Goal: Task Accomplishment & Management: Manage account settings

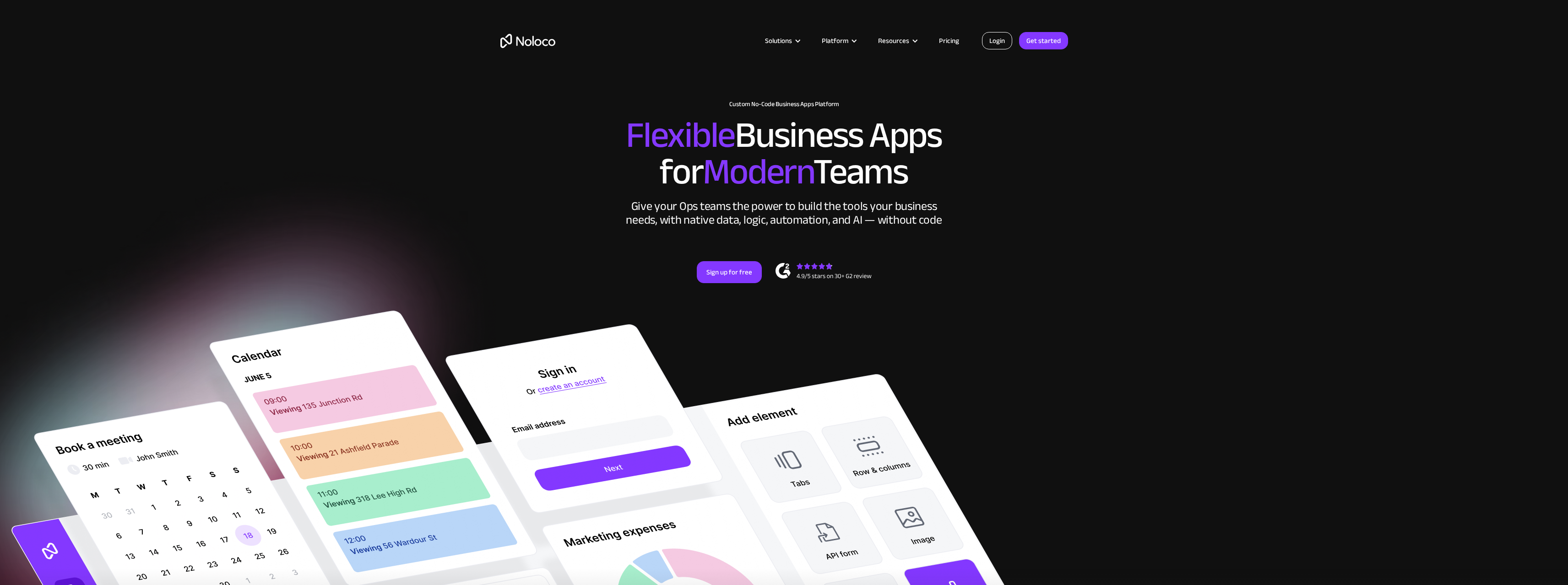
click at [994, 43] on link "Login" at bounding box center [997, 40] width 30 height 17
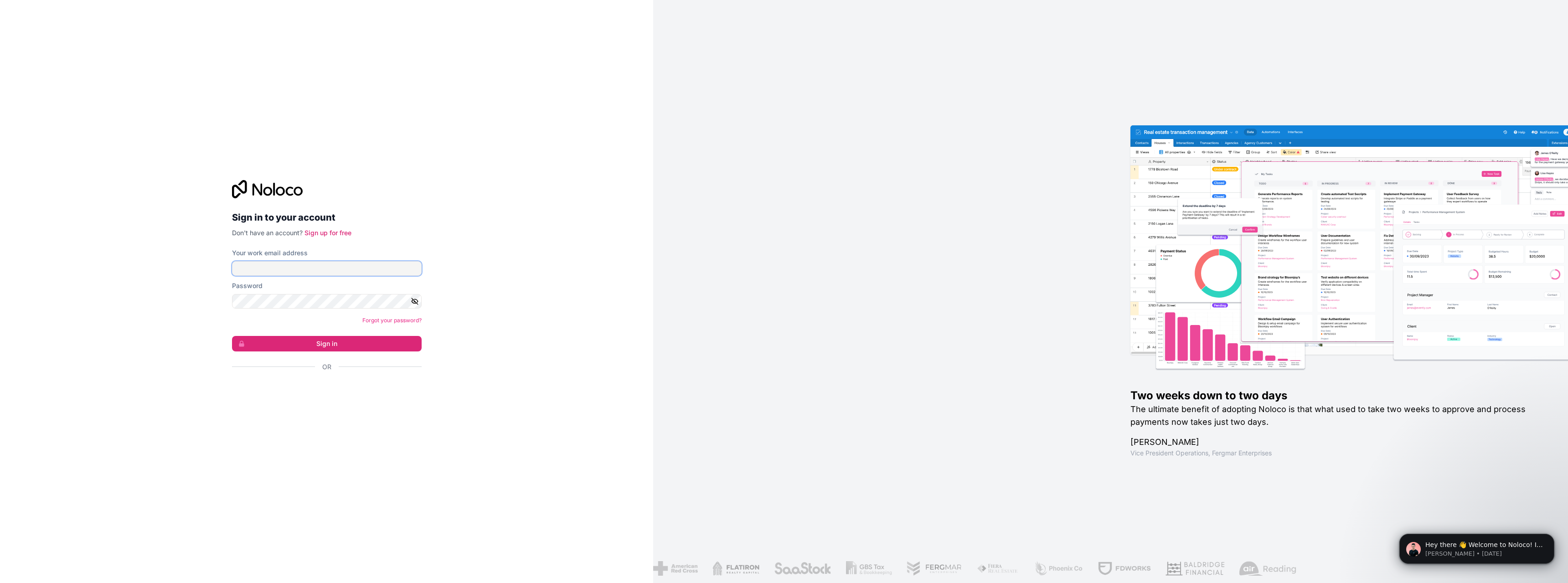
click at [302, 267] on input "Your work email address" at bounding box center [327, 269] width 190 height 15
click at [190, 295] on div "Sign in to your account Don't have an account? Sign up for free Your work email…" at bounding box center [326, 291] width 653 height 583
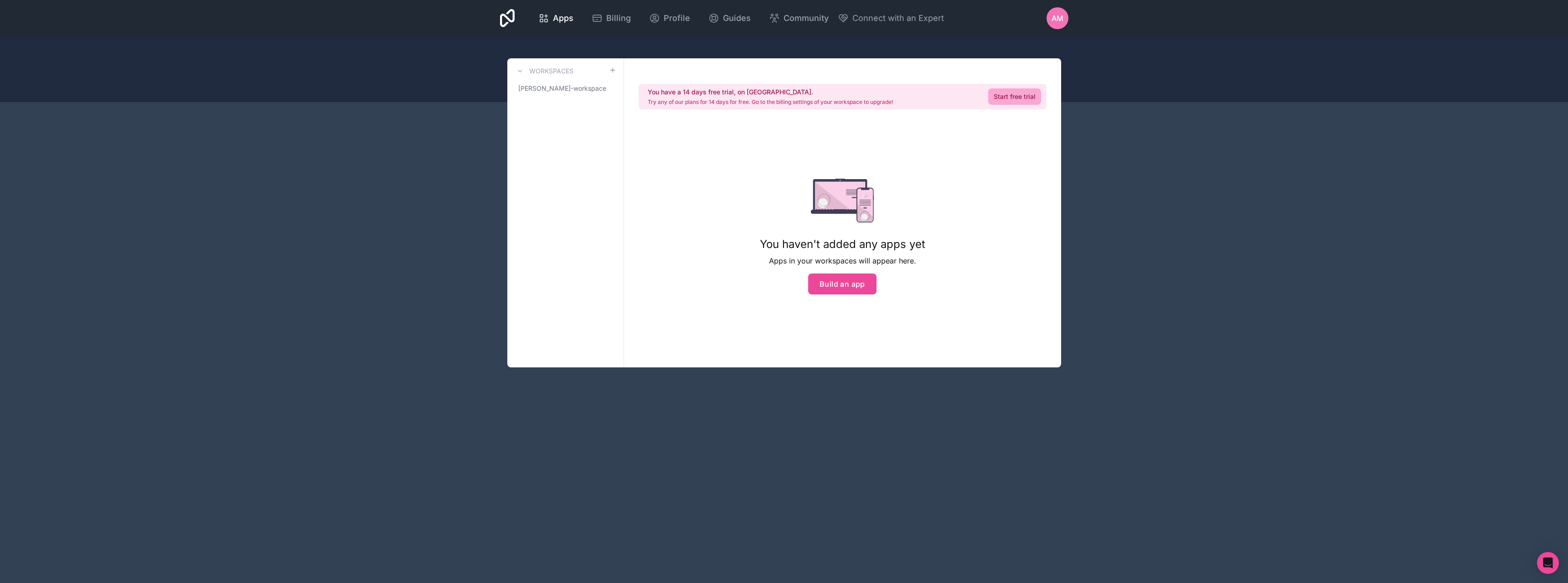
click at [1165, 161] on div "Apps Billing Profile Guides Community Connect with an Expert AM Billing Profile…" at bounding box center [784, 291] width 1568 height 583
click at [1050, 16] on div "AM" at bounding box center [1057, 18] width 22 height 22
click at [1057, 17] on span "AM" at bounding box center [1058, 18] width 12 height 11
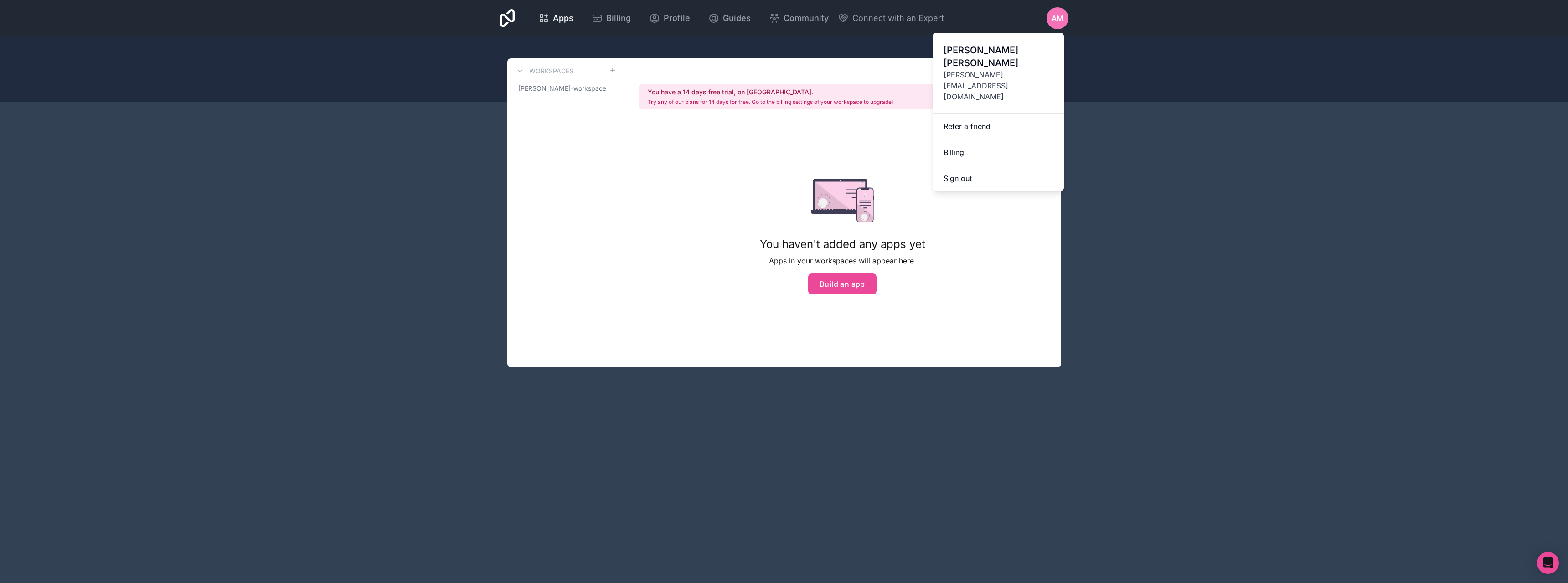
click at [1155, 149] on div "Apps Billing Profile Guides Community Connect with an Expert AM Billing Profile…" at bounding box center [784, 291] width 1568 height 583
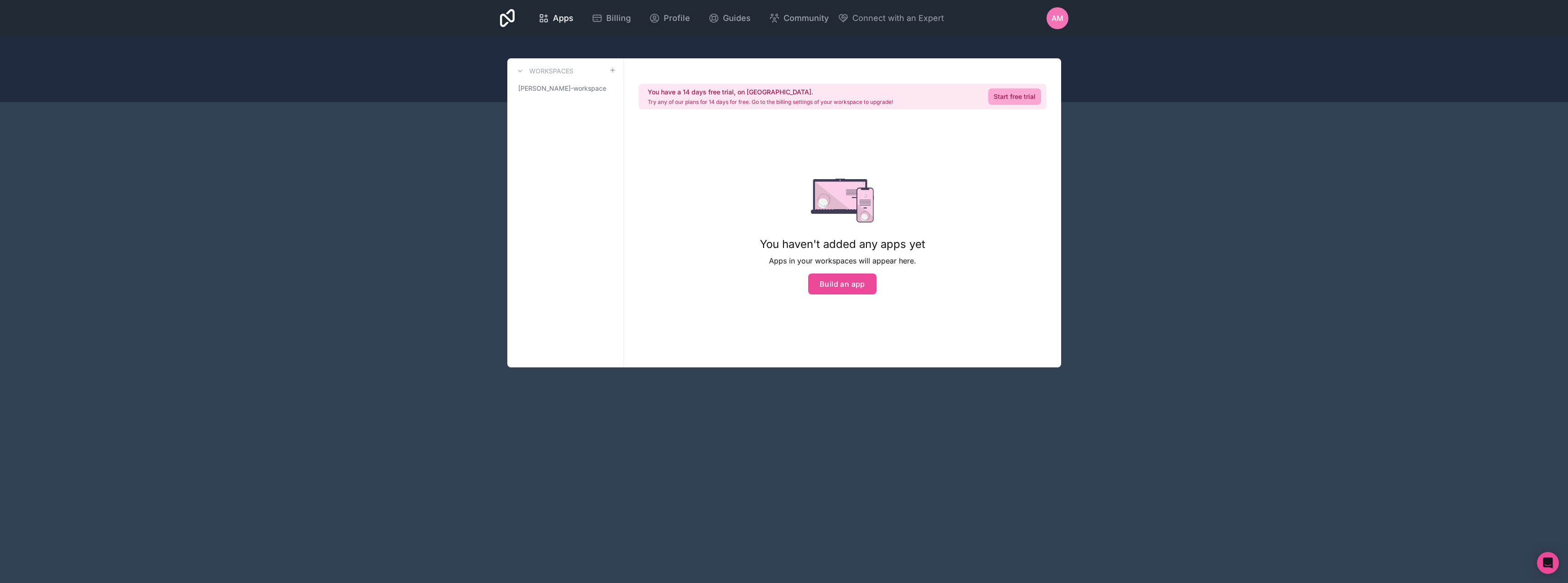
click at [1155, 149] on div "Apps Billing Profile Guides Community Connect with an Expert AM Billing Profile…" at bounding box center [784, 291] width 1568 height 583
click at [541, 89] on span "angelo-mendoza-workspace" at bounding box center [560, 89] width 83 height 9
click at [1053, 16] on span "AM" at bounding box center [1058, 18] width 12 height 11
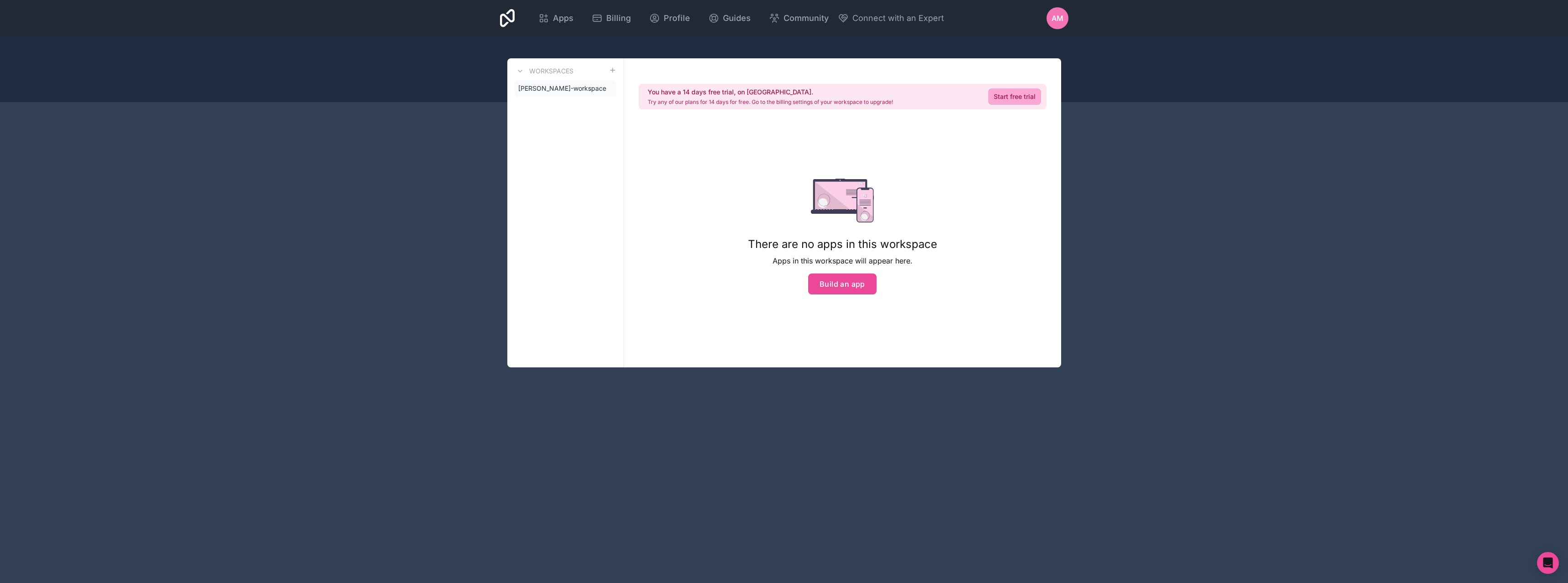
click at [921, 191] on div "There are no apps in this workspace Apps in this workspace will appear here. Bu…" at bounding box center [843, 237] width 189 height 116
